Goal: Find specific page/section: Find specific page/section

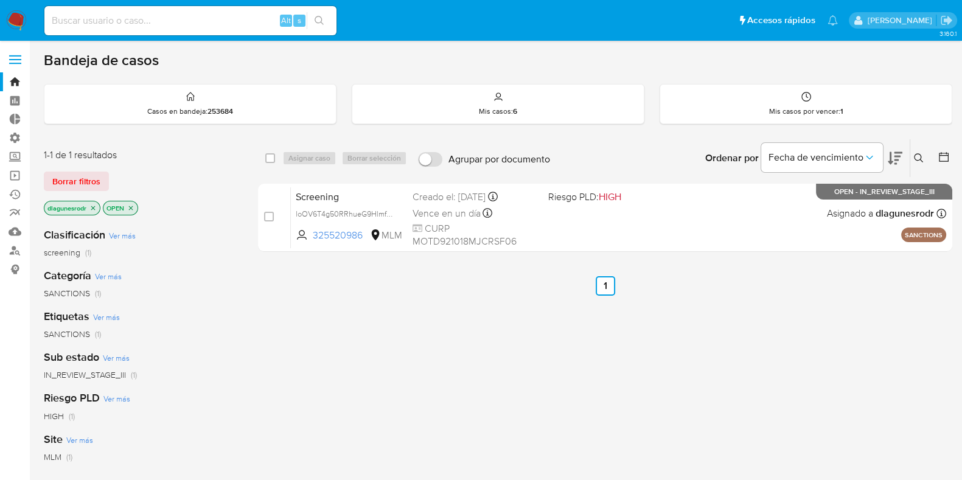
click at [16, 57] on label at bounding box center [15, 60] width 30 height 26
click at [0, 0] on input "checkbox" at bounding box center [0, 0] width 0 height 0
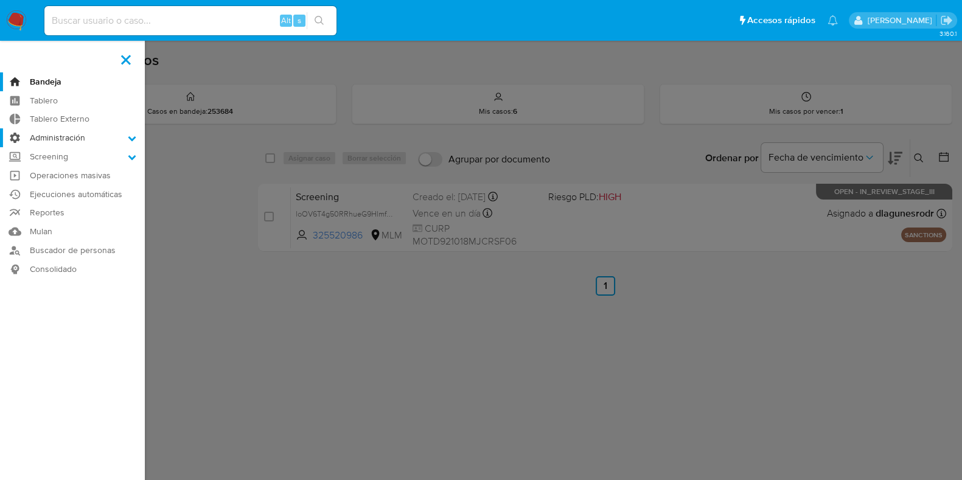
click at [52, 138] on label "Administración" at bounding box center [72, 137] width 145 height 19
click at [0, 0] on input "Administración" at bounding box center [0, 0] width 0 height 0
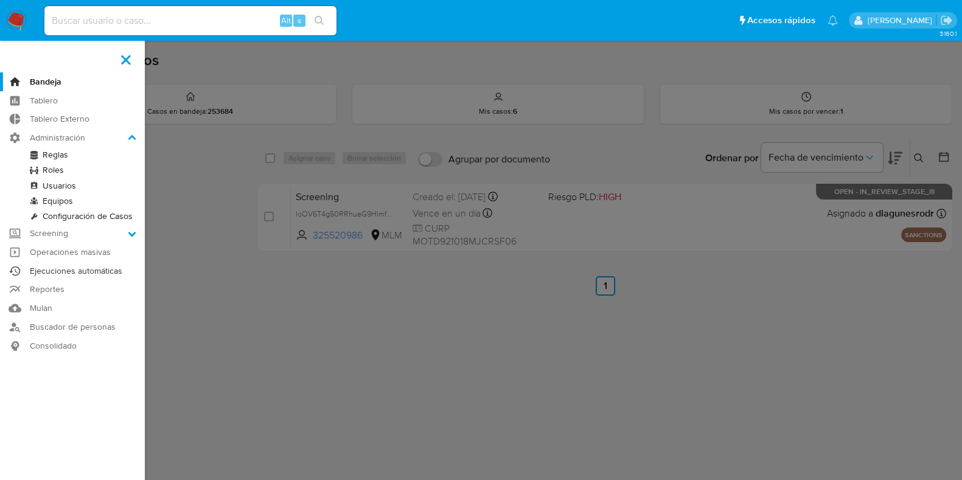
click at [73, 268] on link "Ejecuciones automáticas" at bounding box center [72, 271] width 145 height 19
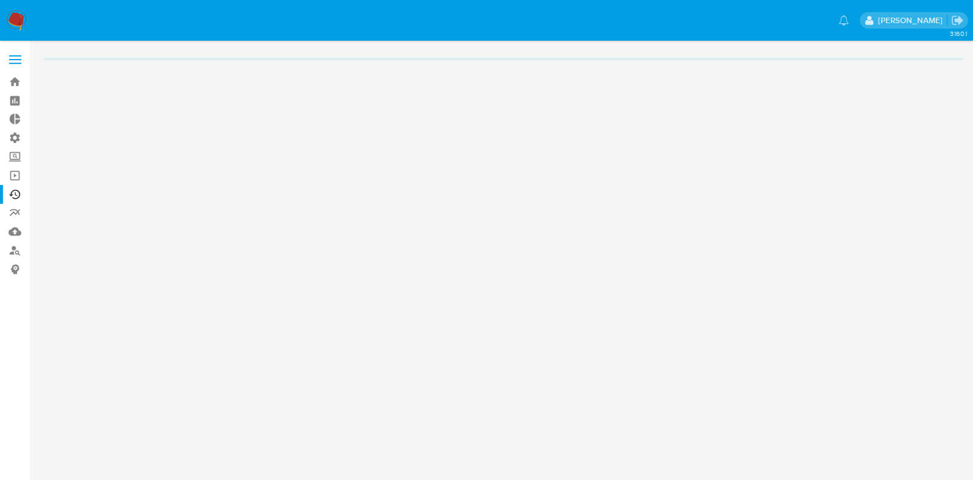
click at [15, 55] on span at bounding box center [15, 56] width 12 height 2
click at [0, 0] on input "checkbox" at bounding box center [0, 0] width 0 height 0
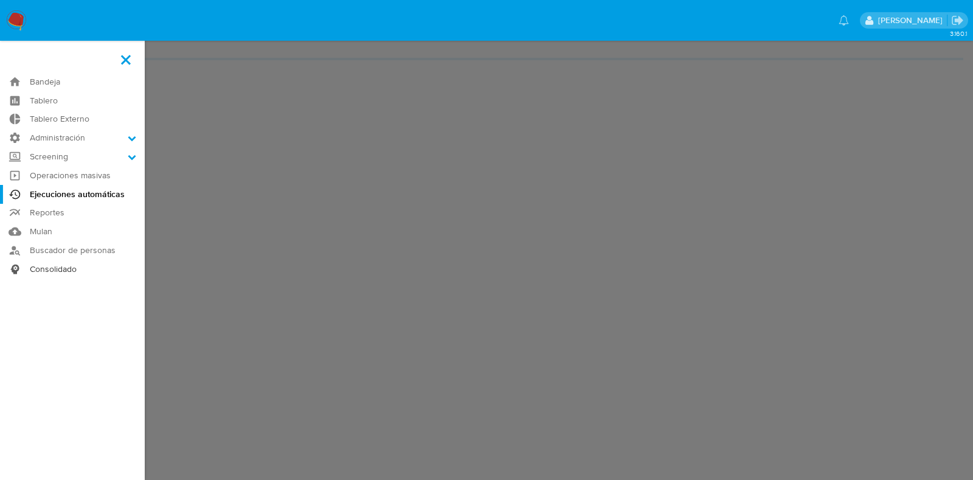
click at [46, 265] on link "Consolidado" at bounding box center [72, 269] width 145 height 19
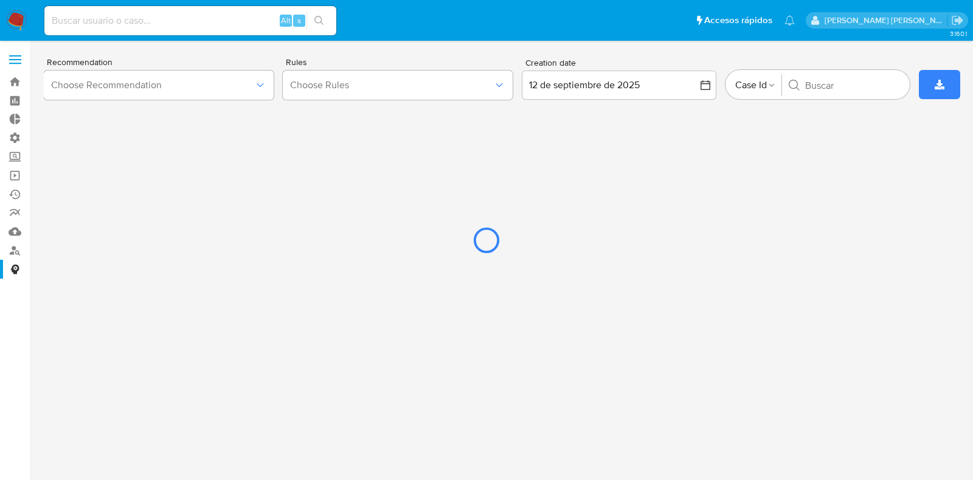
click at [15, 58] on div at bounding box center [486, 240] width 973 height 480
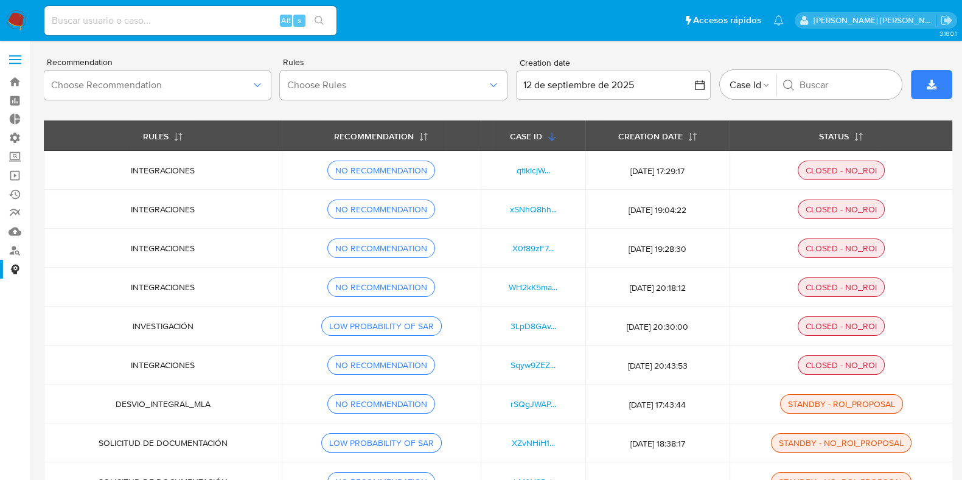
click at [21, 57] on label at bounding box center [15, 60] width 30 height 26
click at [0, 0] on input "checkbox" at bounding box center [0, 0] width 0 height 0
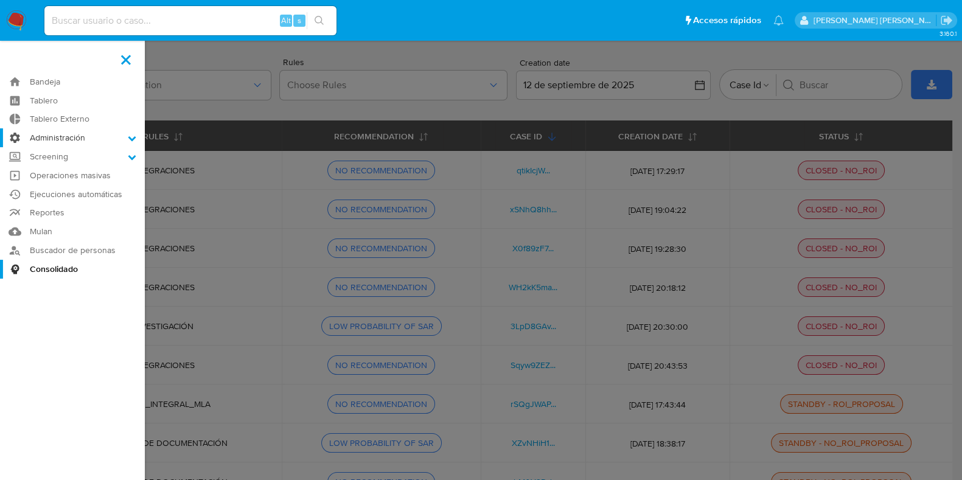
click at [97, 139] on label "Administración" at bounding box center [72, 137] width 145 height 19
click at [0, 0] on input "Administración" at bounding box center [0, 0] width 0 height 0
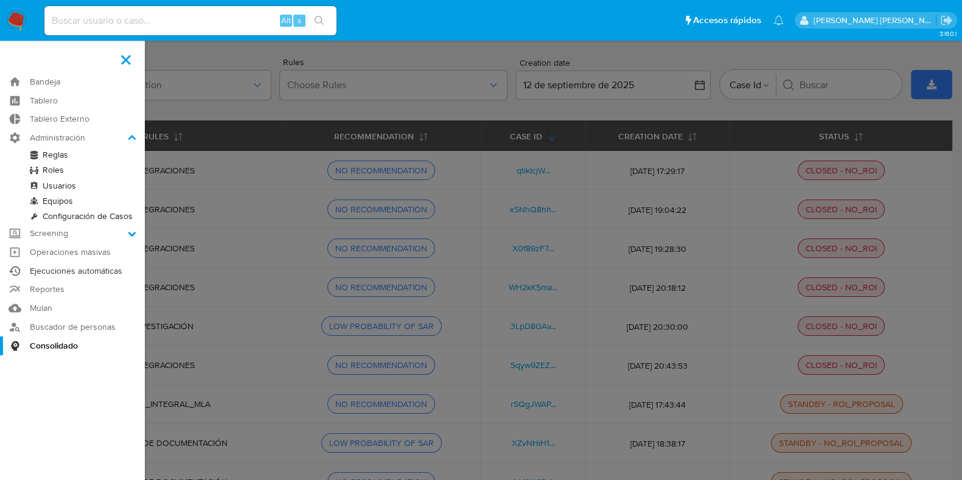
click at [85, 266] on link "Ejecuciones automáticas" at bounding box center [72, 271] width 145 height 19
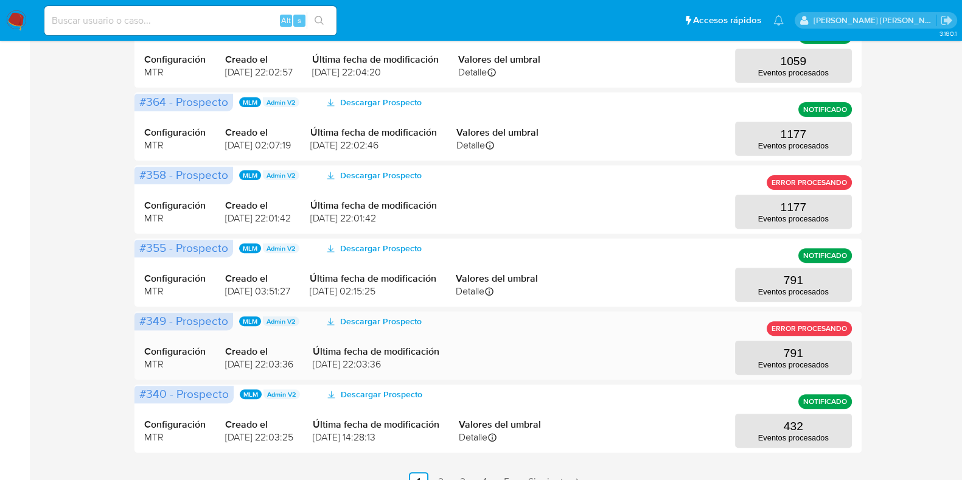
scroll to position [532, 0]
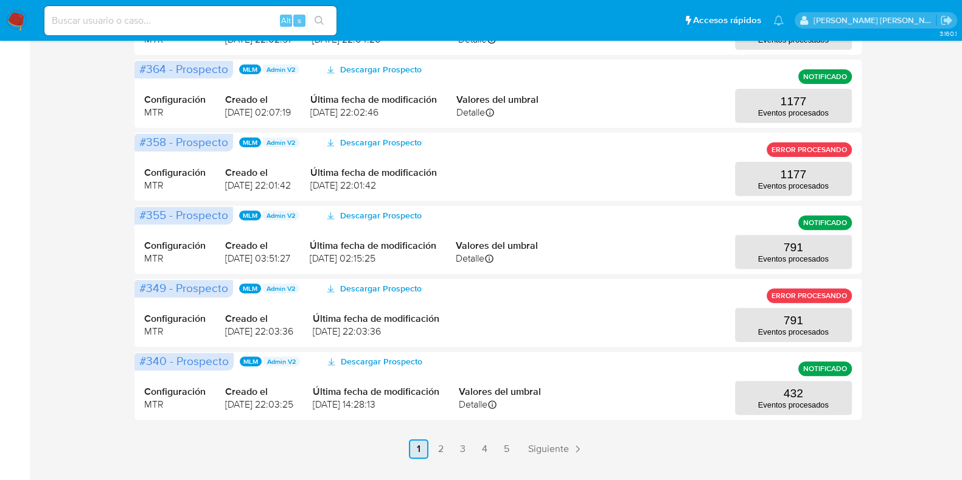
click at [444, 448] on link "2" at bounding box center [440, 448] width 19 height 19
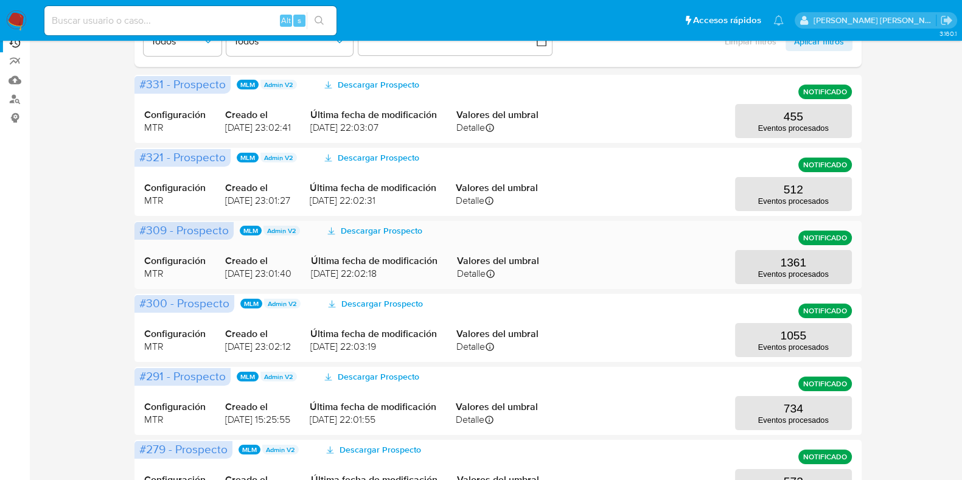
scroll to position [0, 0]
